Goal: Information Seeking & Learning: Check status

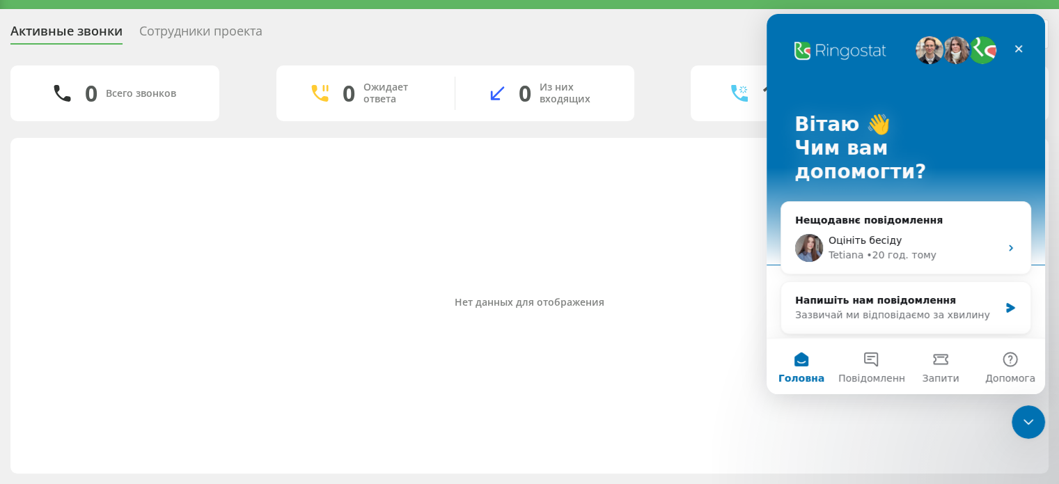
scroll to position [32, 0]
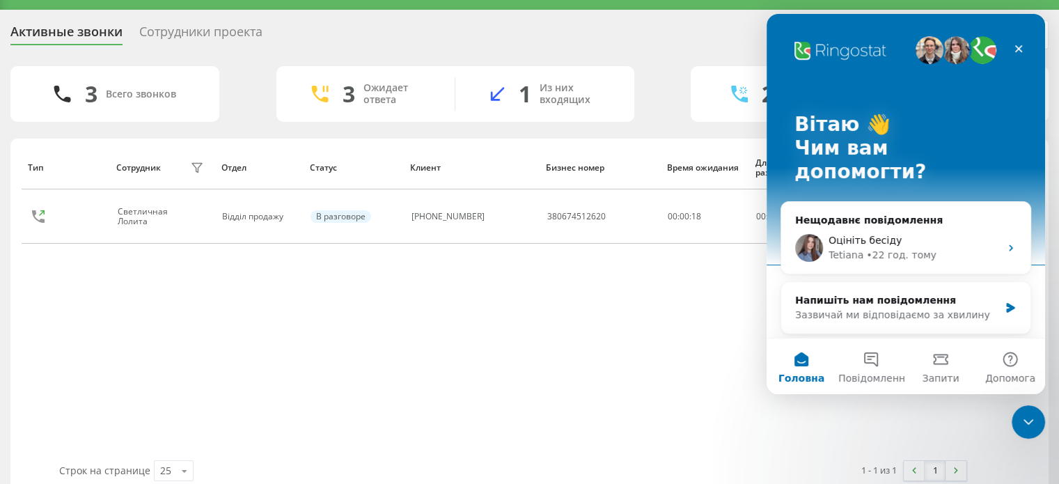
click at [654, 269] on div "Тип Сотрудник фильтра Отдел Статус Клиент Бизнес номер Время ожидания Длительно…" at bounding box center [530, 303] width 1016 height 315
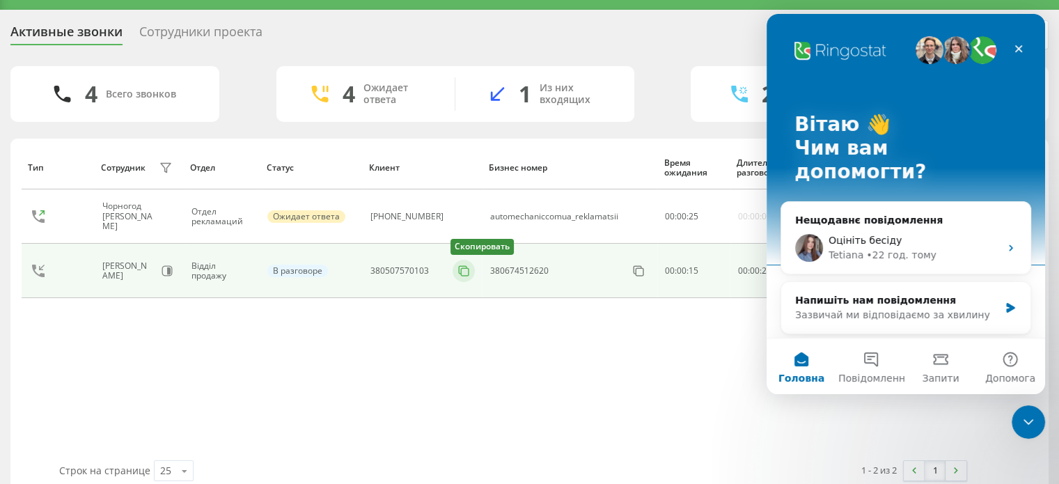
click at [457, 270] on icon at bounding box center [464, 271] width 14 height 14
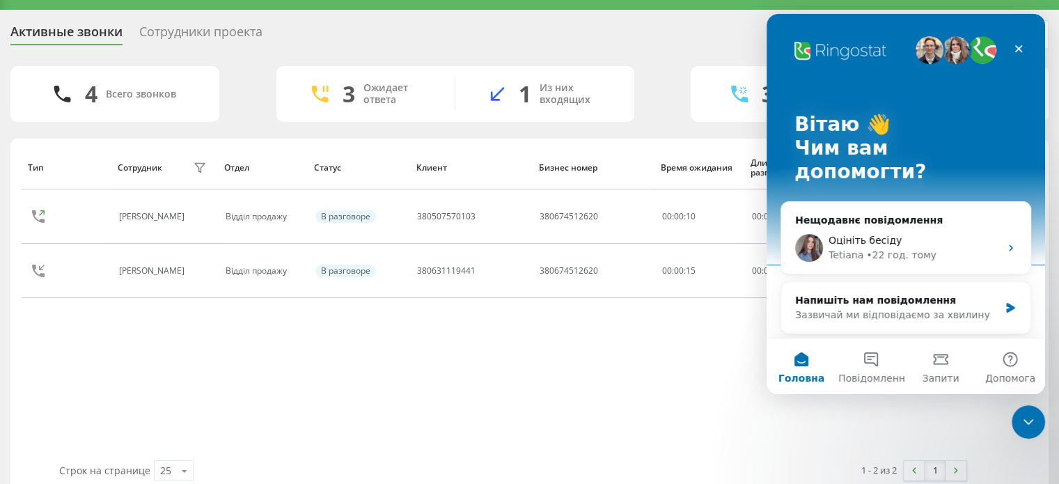
click at [549, 338] on div "Тип Сотрудник фильтра Отдел Статус Клиент Бизнес номер Время ожидания Длительно…" at bounding box center [530, 303] width 1016 height 315
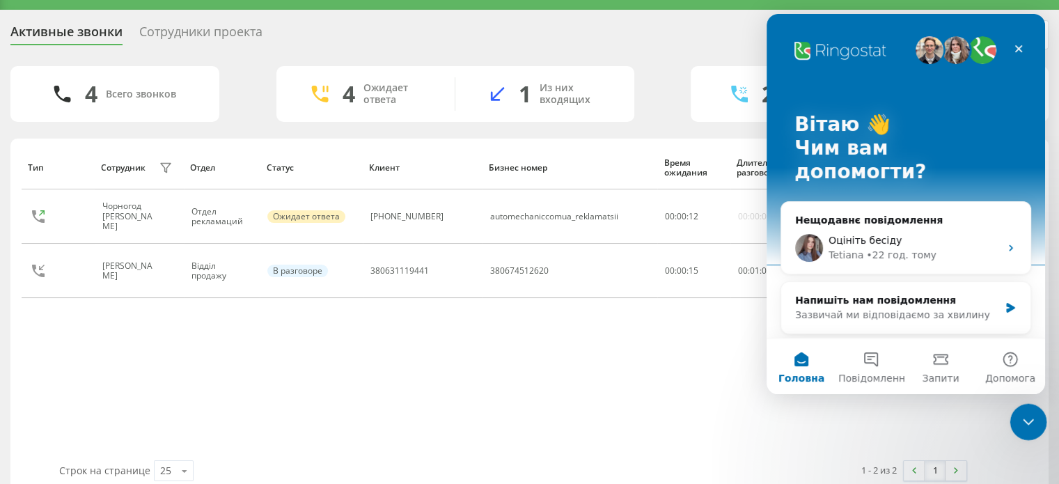
click at [1020, 412] on icon "Закрити програму для спілкування Intercom" at bounding box center [1026, 419] width 17 height 17
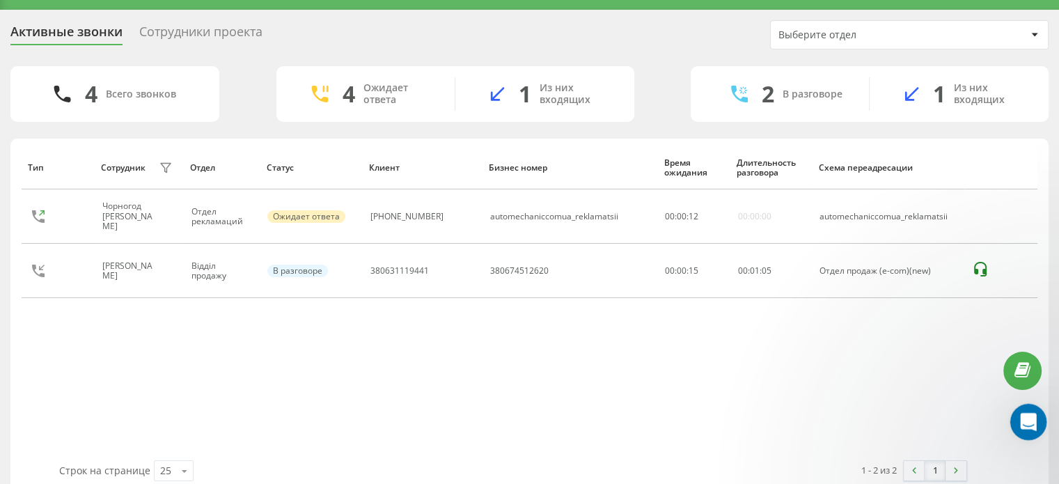
scroll to position [0, 0]
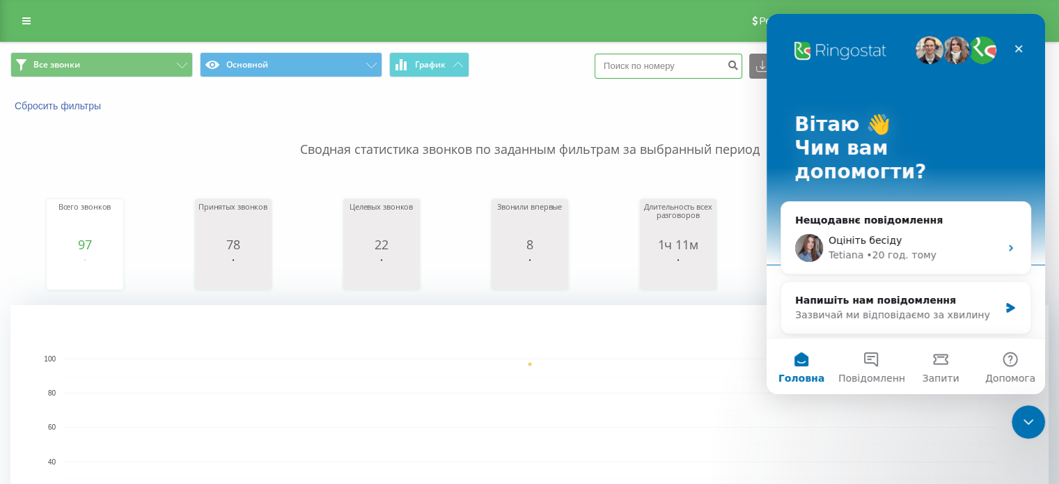
click at [668, 60] on input at bounding box center [669, 66] width 148 height 25
paste input "[PHONE_NUMBER]"
type input "+380937834544"
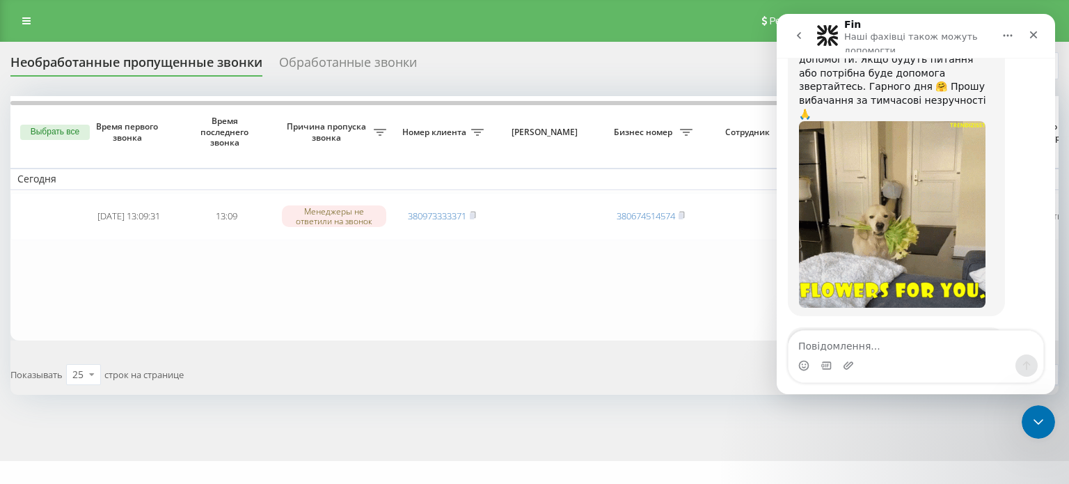
scroll to position [2313, 0]
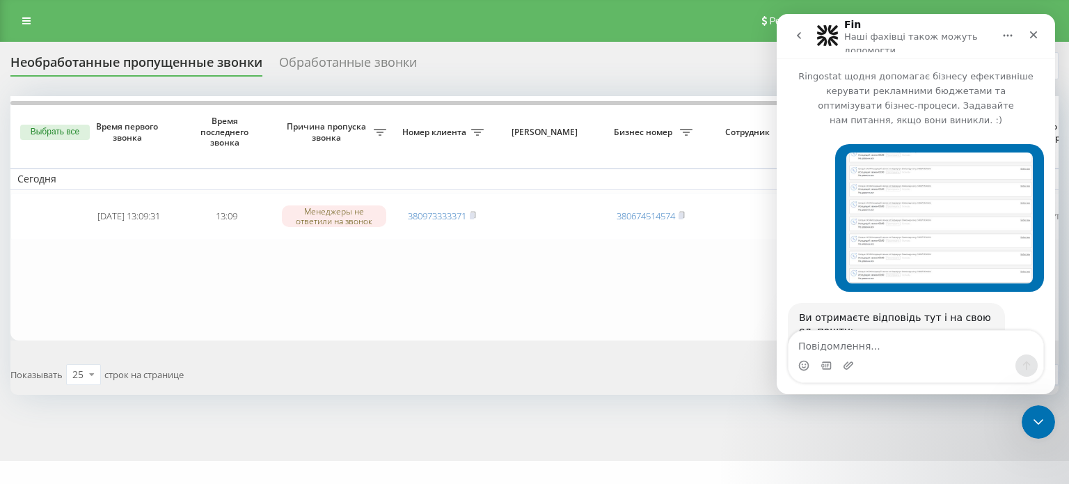
scroll to position [2313, 0]
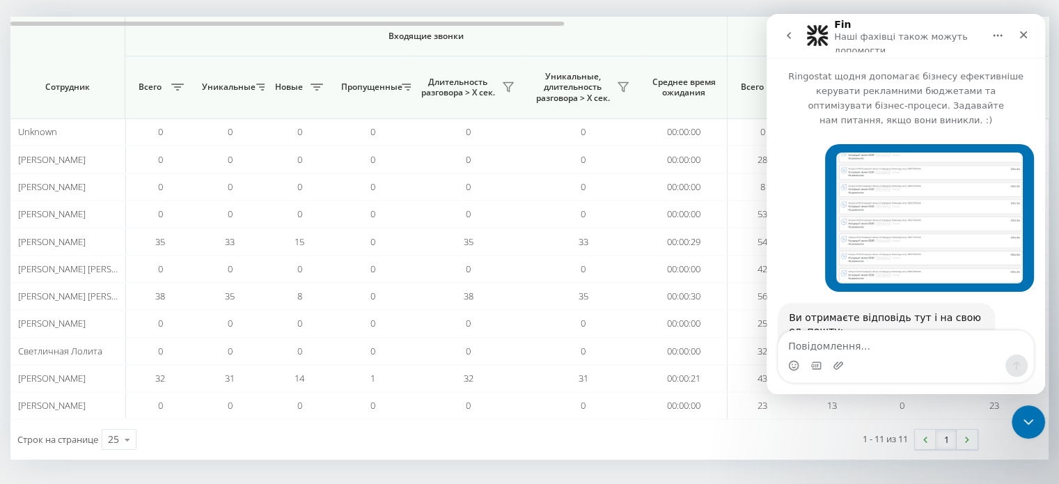
scroll to position [2313, 0]
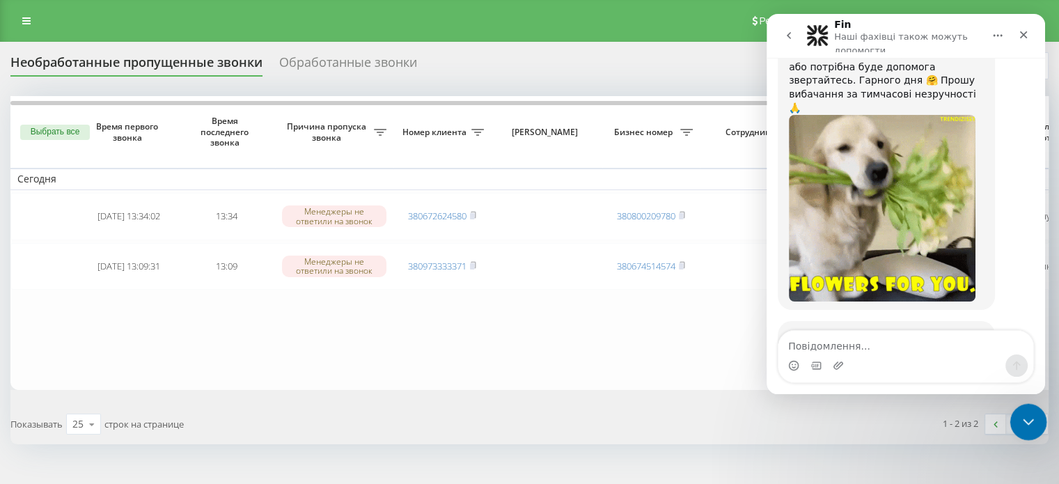
click at [1028, 420] on icon "Закрити програму для спілкування Intercom" at bounding box center [1026, 420] width 10 height 6
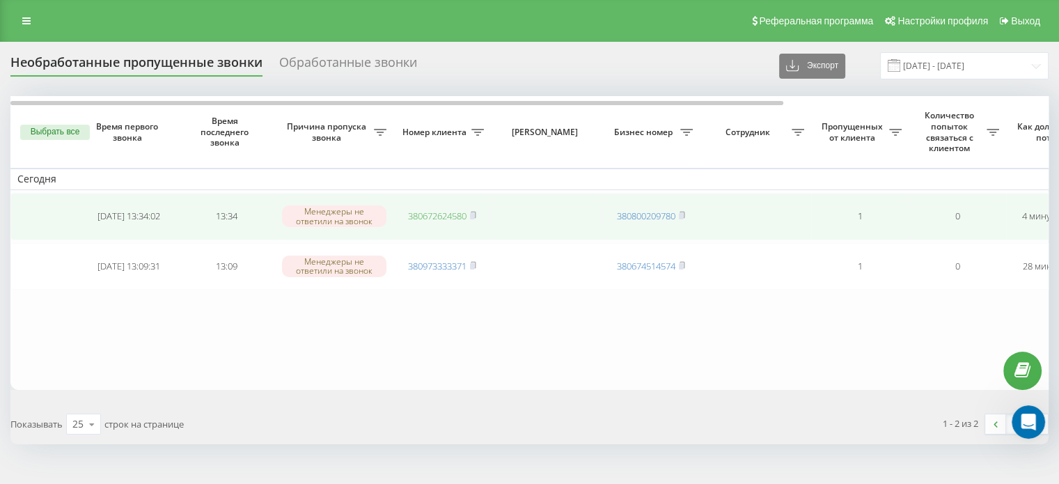
click at [413, 217] on link "380672624580" at bounding box center [437, 216] width 58 height 13
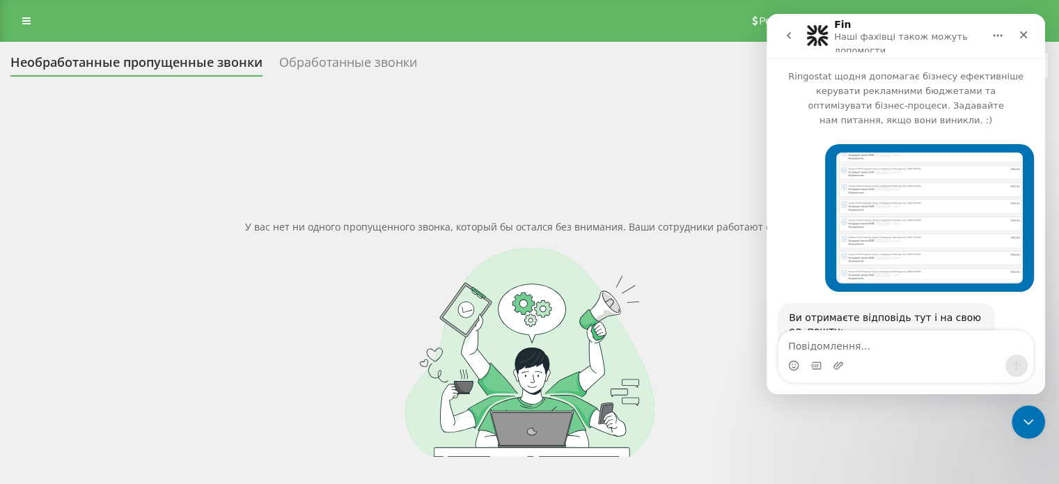
scroll to position [2313, 0]
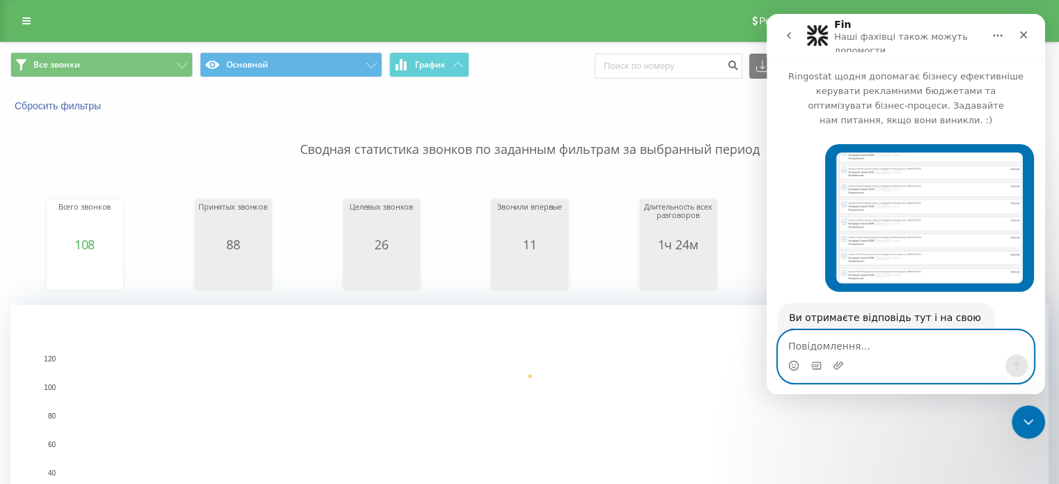
scroll to position [2313, 0]
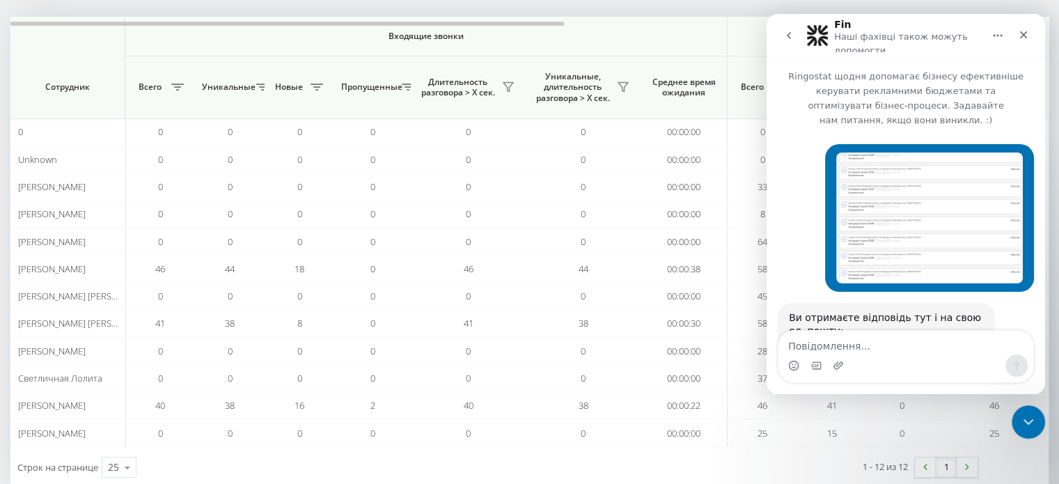
scroll to position [2313, 0]
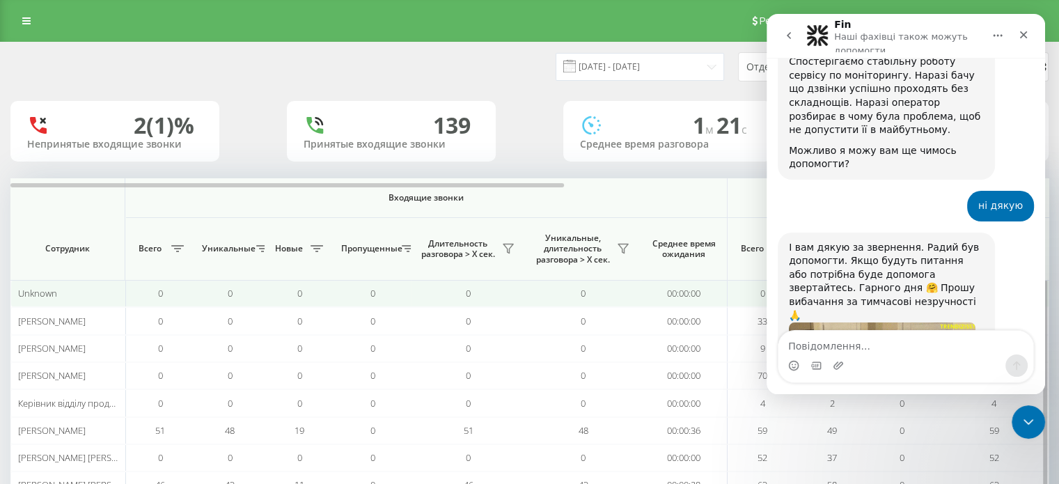
scroll to position [2313, 0]
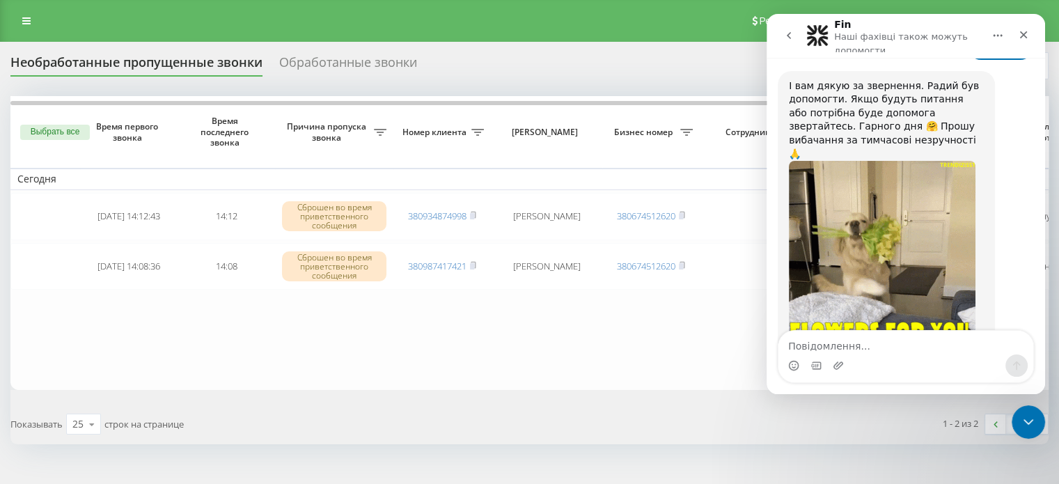
scroll to position [2313, 0]
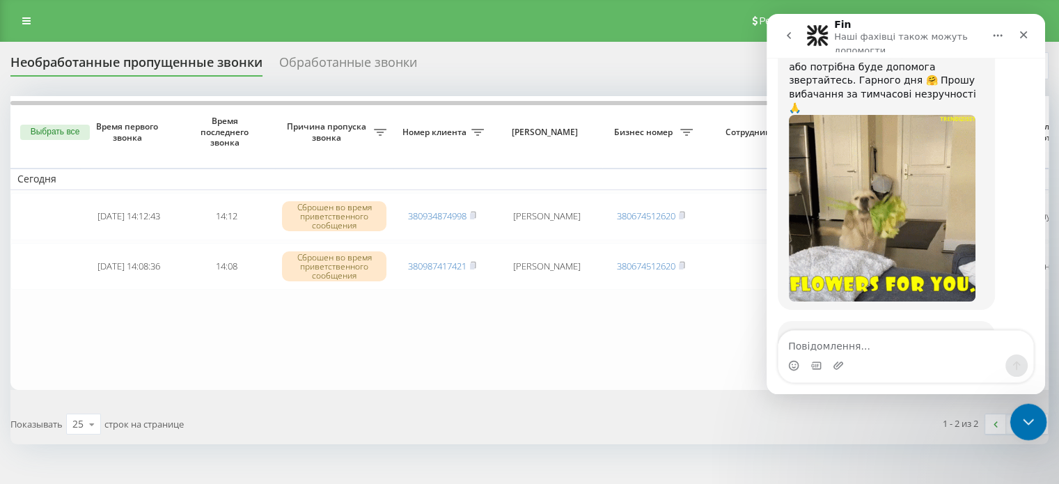
click at [1031, 421] on icon "Закрити програму для спілкування Intercom" at bounding box center [1026, 419] width 17 height 17
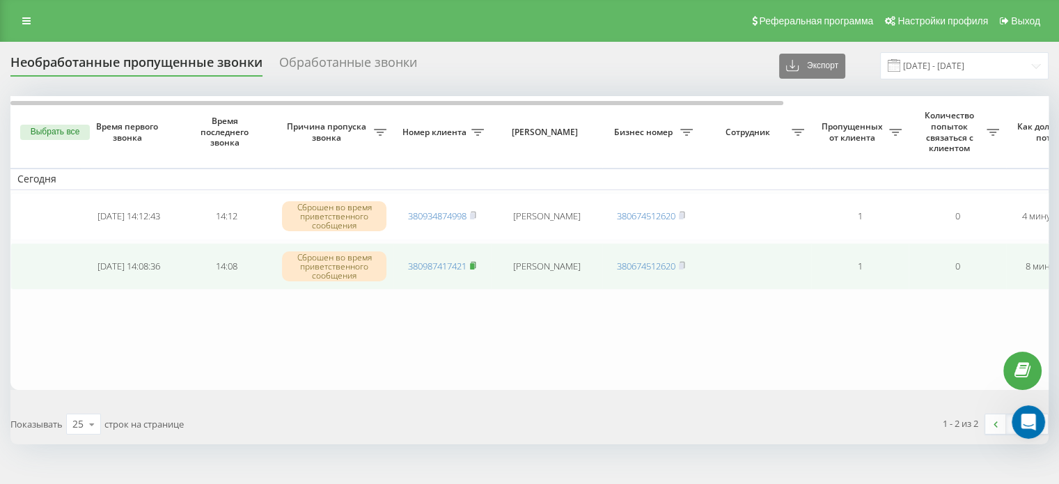
scroll to position [2312, 0]
click at [476, 264] on icon at bounding box center [473, 265] width 5 height 6
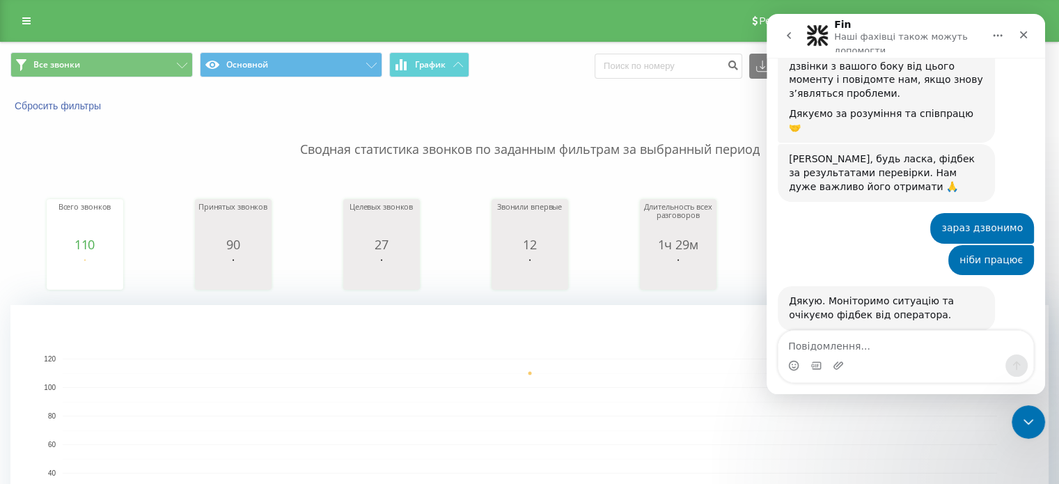
scroll to position [2002, 0]
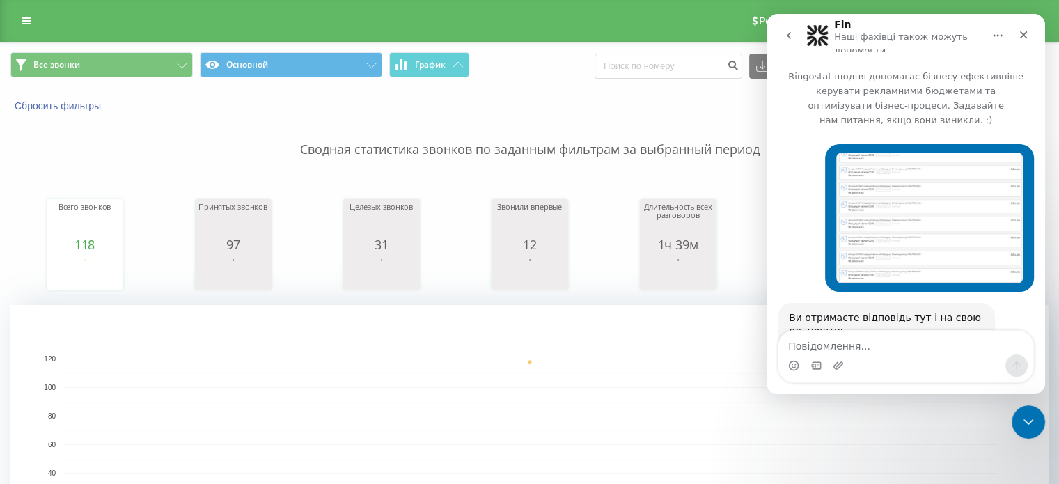
scroll to position [2313, 0]
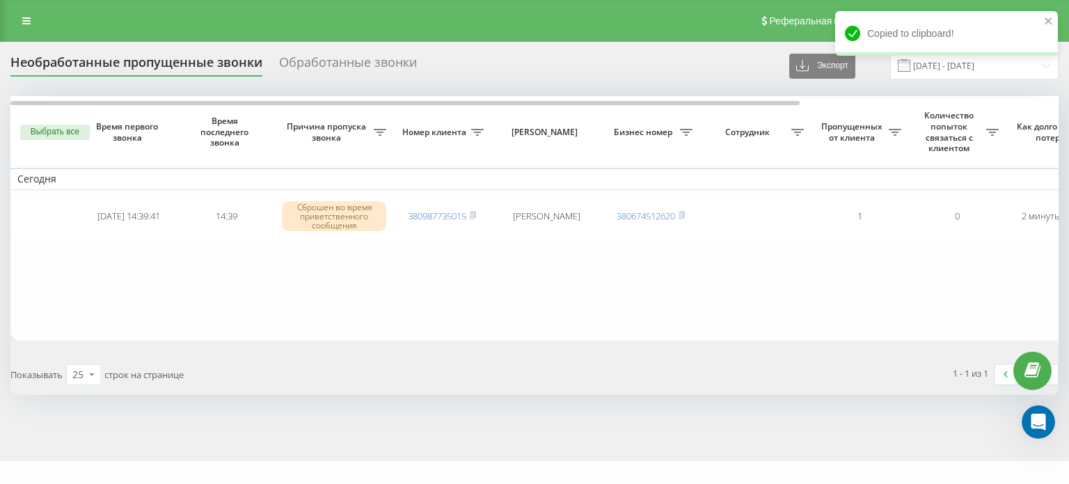
scroll to position [2312, 0]
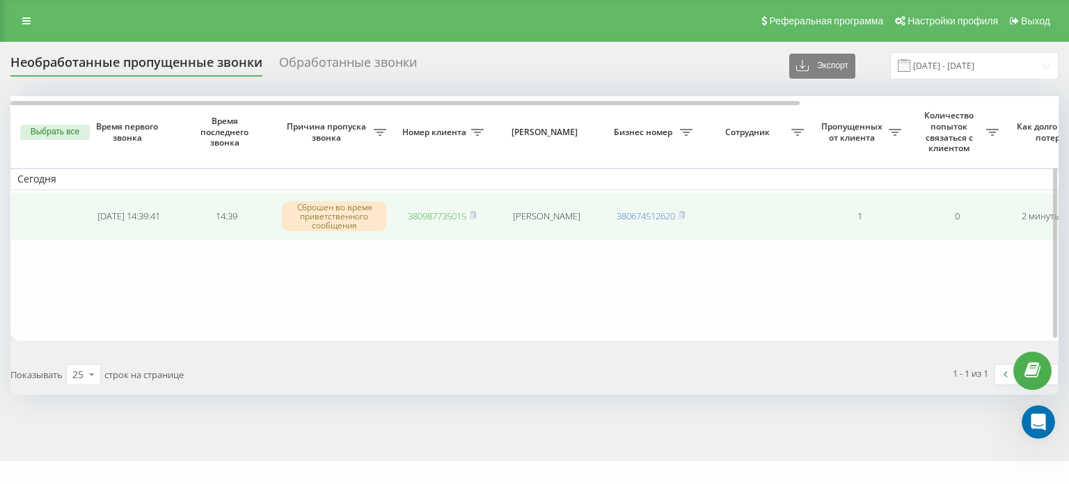
click at [437, 212] on link "380987735015" at bounding box center [437, 216] width 58 height 13
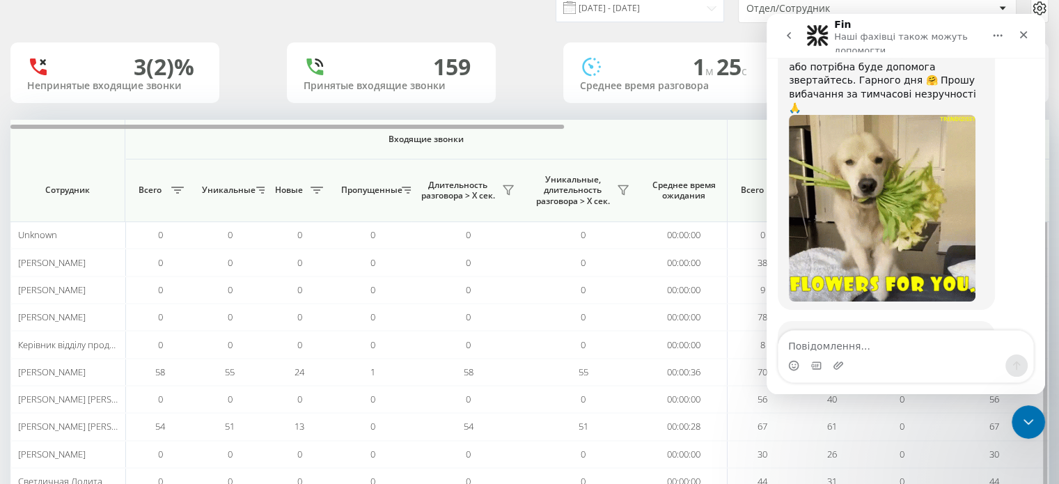
scroll to position [70, 0]
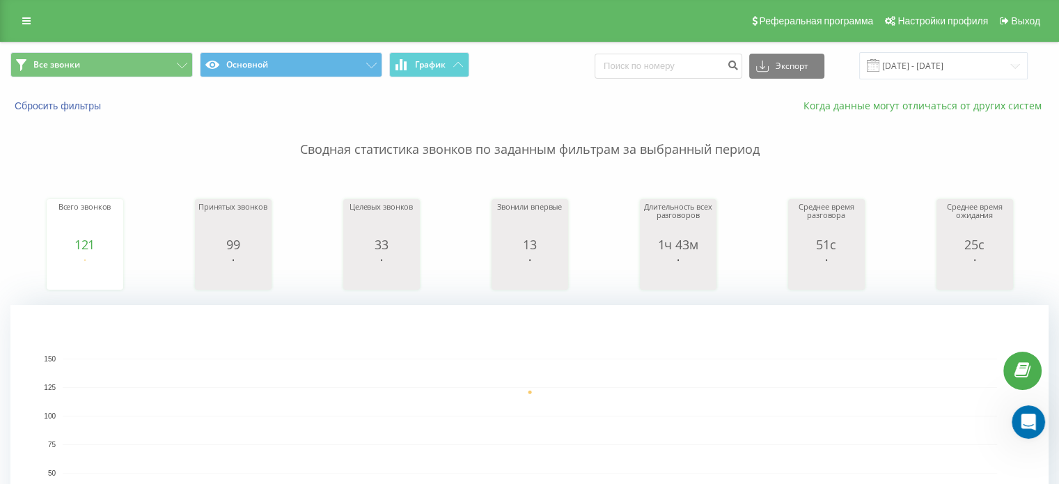
scroll to position [2312, 0]
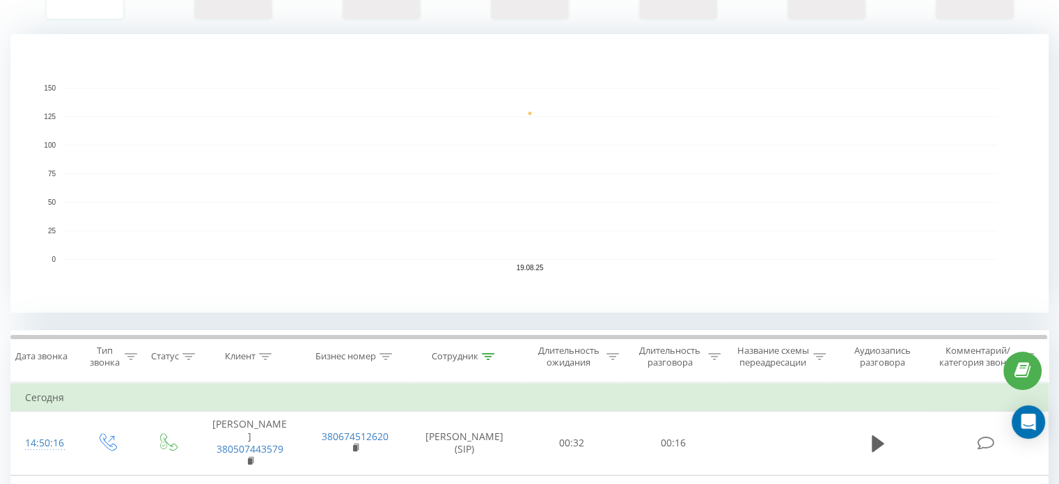
scroll to position [278, 0]
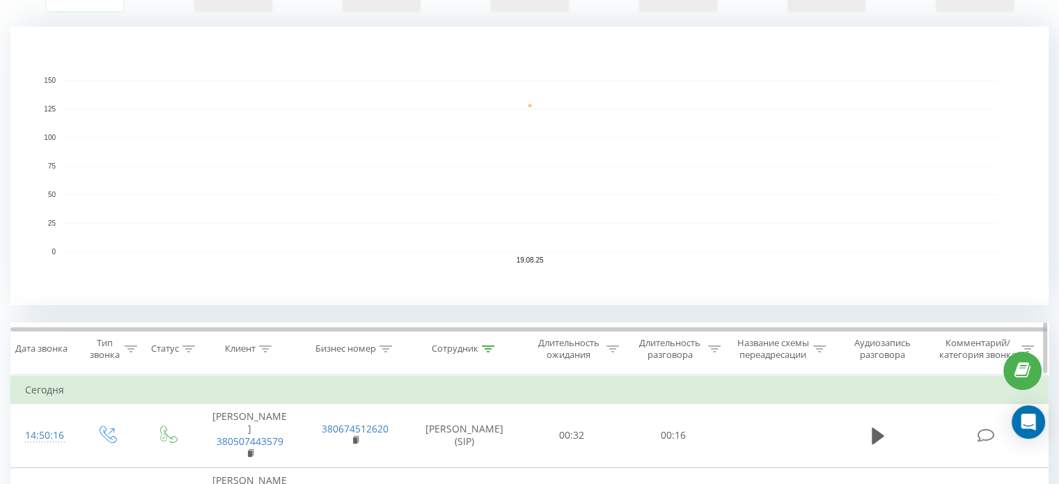
click at [492, 345] on icon at bounding box center [488, 348] width 13 height 7
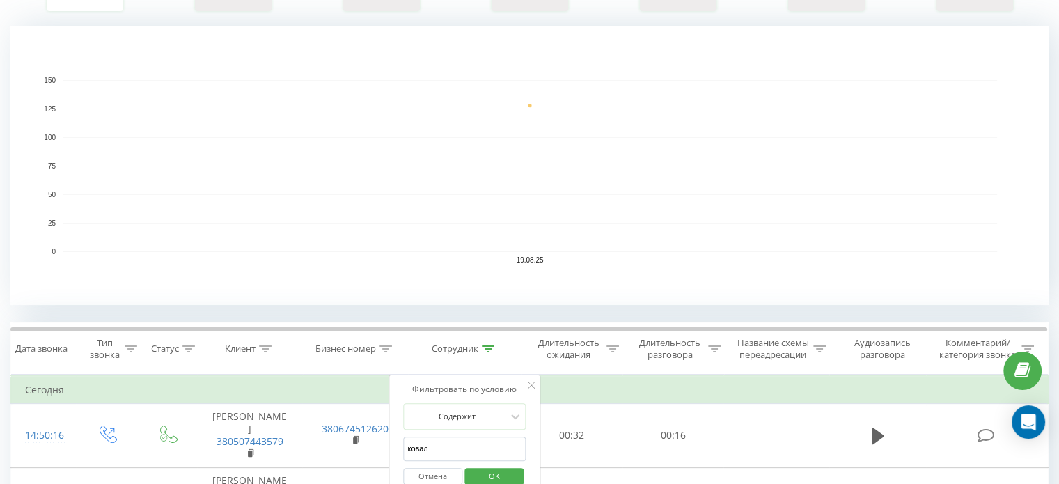
drag, startPoint x: 443, startPoint y: 440, endPoint x: 401, endPoint y: 459, distance: 45.8
click at [401, 459] on div "Фильтровать по условию Содержит ковал Отмена OK" at bounding box center [465, 437] width 152 height 125
click button "OK" at bounding box center [493, 476] width 59 height 17
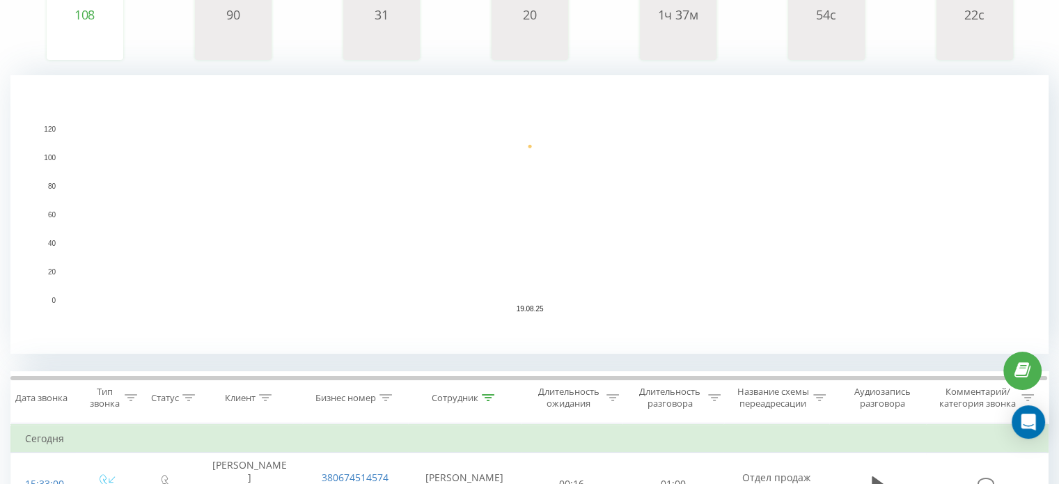
scroll to position [348, 0]
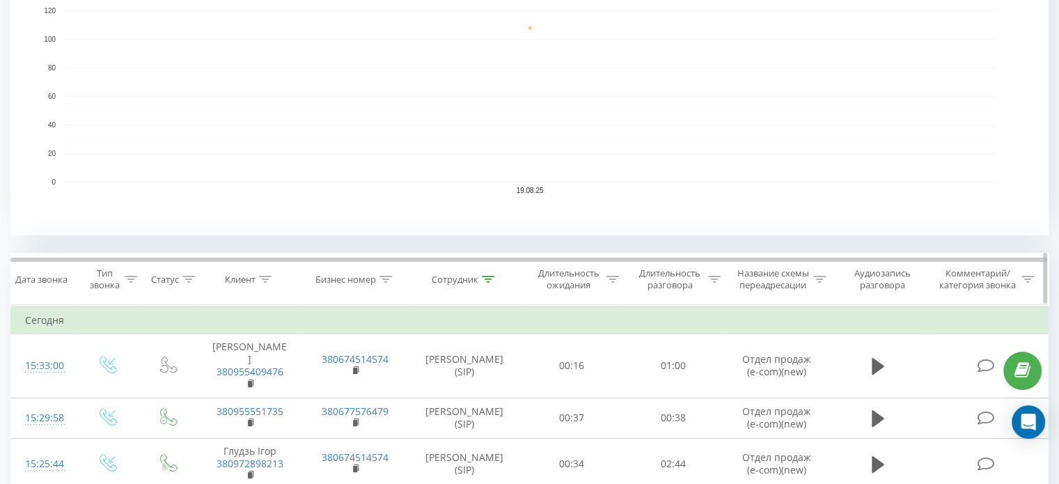
click at [489, 276] on icon at bounding box center [488, 279] width 13 height 7
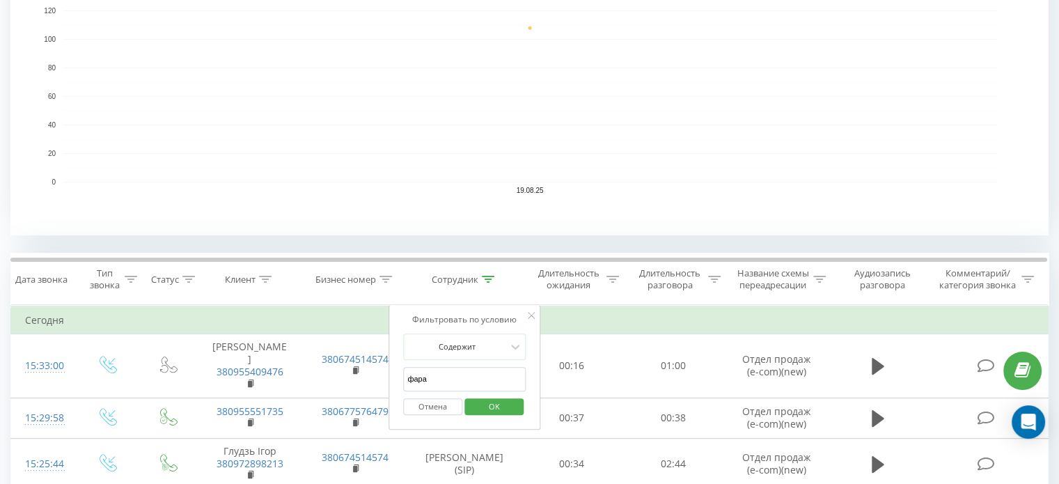
drag, startPoint x: 434, startPoint y: 376, endPoint x: 400, endPoint y: 375, distance: 34.8
click at [400, 375] on div "Фильтровать по условию Содержит фара Отмена OK" at bounding box center [465, 367] width 152 height 125
type input "кріст"
click button "OK" at bounding box center [493, 406] width 59 height 17
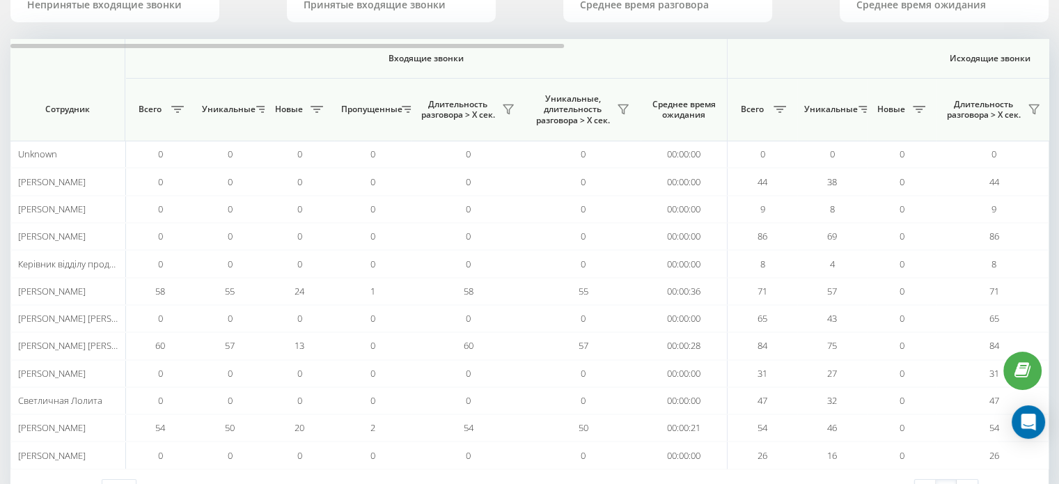
scroll to position [139, 0]
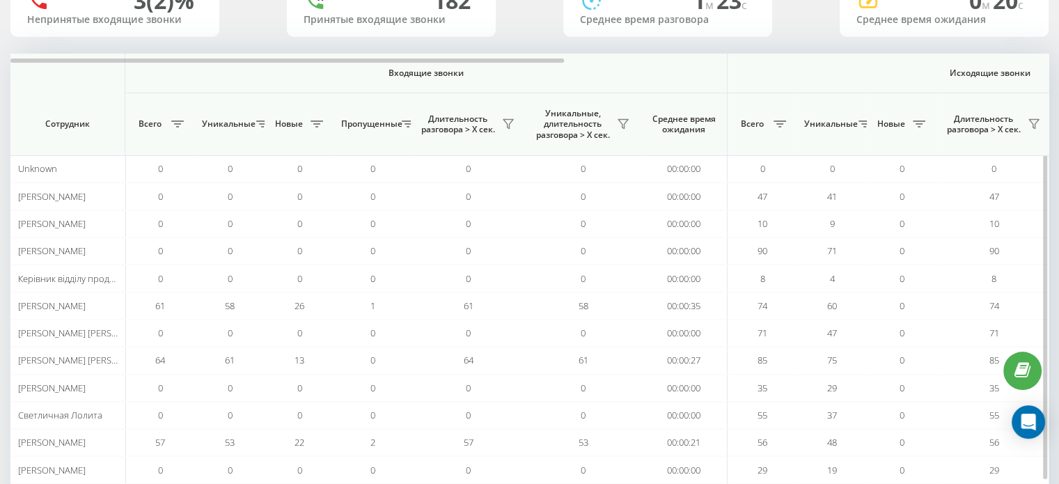
scroll to position [139, 0]
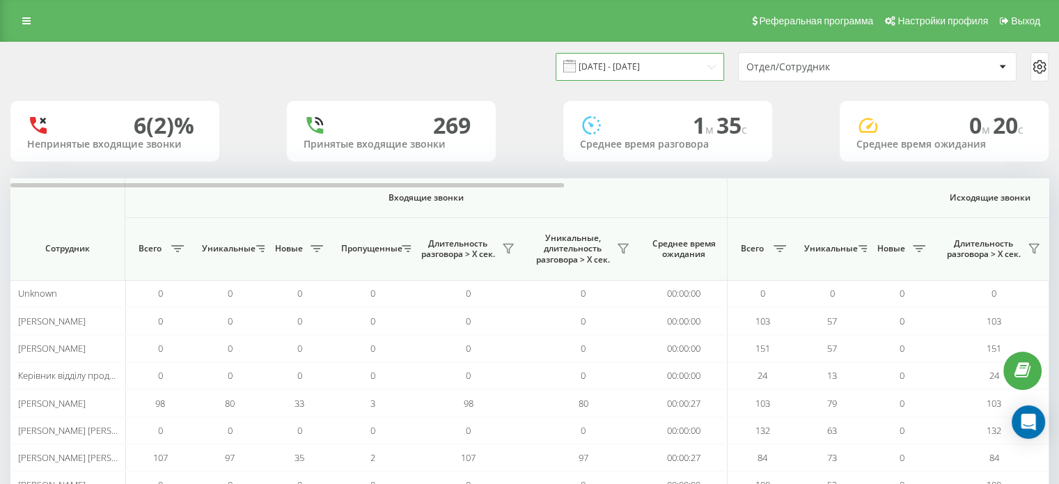
click at [613, 70] on input "18.08.2025 - 18.08.2025" at bounding box center [640, 66] width 168 height 27
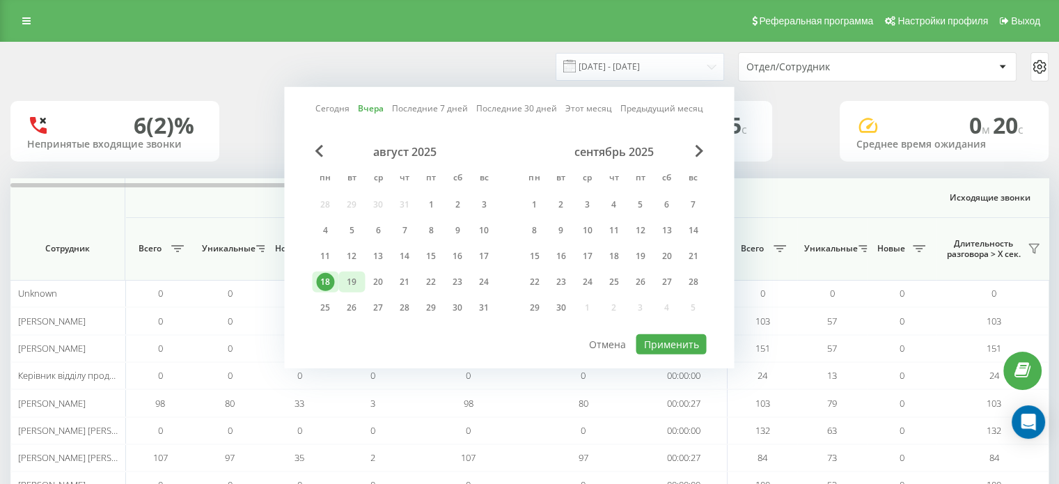
click at [363, 278] on div "19" at bounding box center [351, 282] width 26 height 21
click at [651, 344] on button "Применить" at bounding box center [671, 344] width 70 height 20
type input "[DATE] - [DATE]"
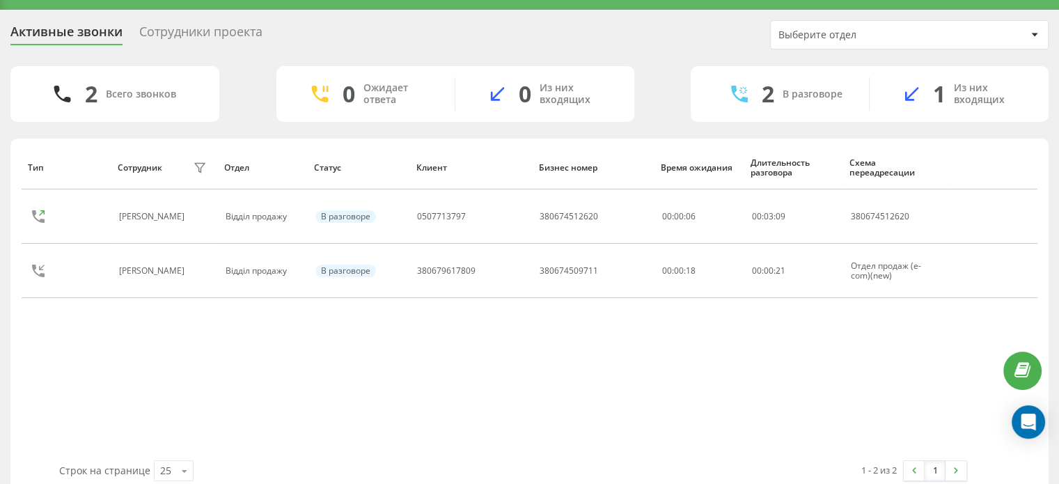
scroll to position [28, 0]
